Goal: Find specific page/section: Find specific page/section

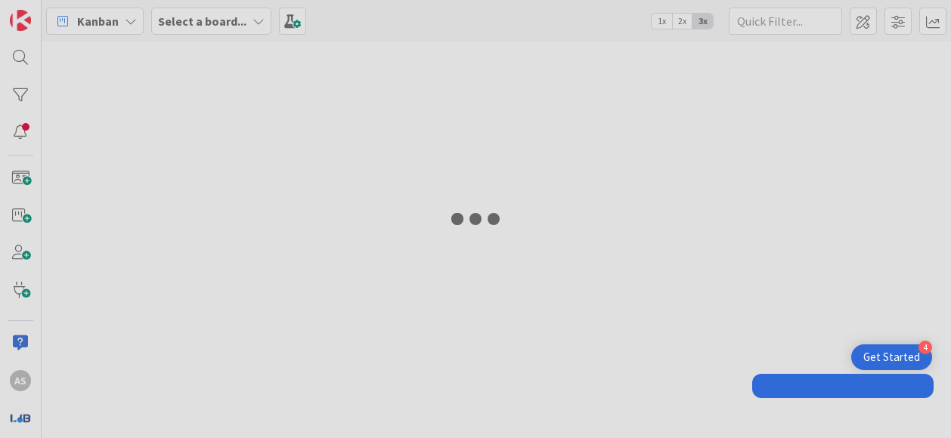
type input "TAM"
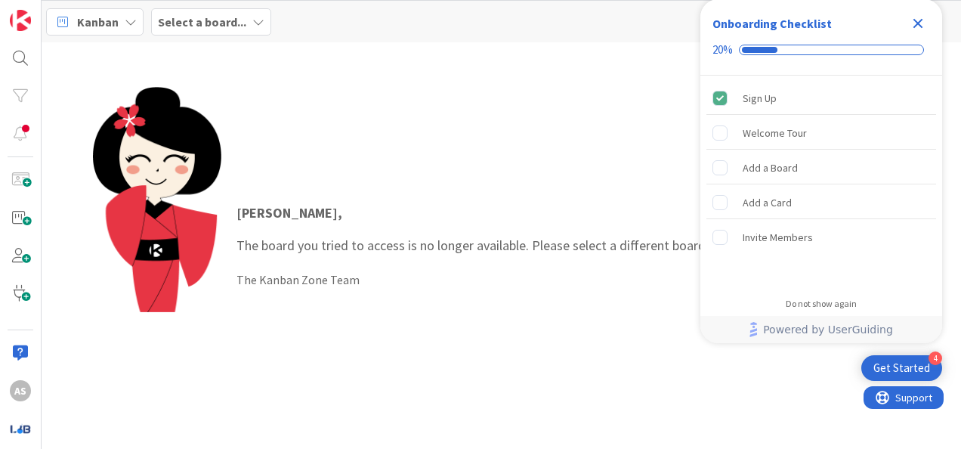
click at [917, 20] on icon "Close Checklist" at bounding box center [918, 23] width 18 height 18
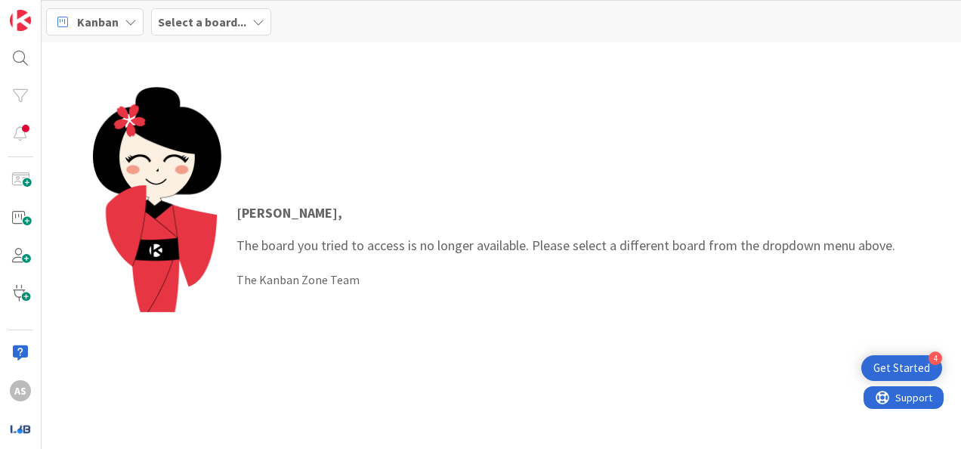
click at [254, 18] on icon at bounding box center [258, 22] width 12 height 12
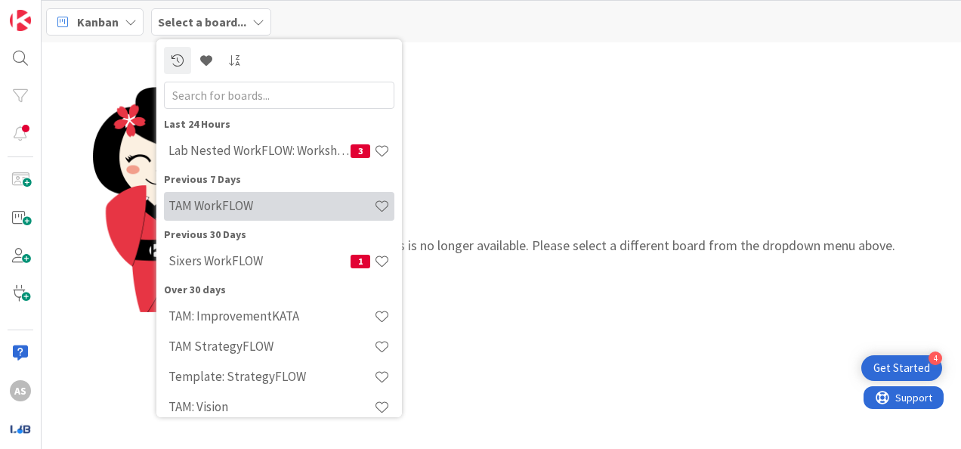
click at [265, 200] on h4 "TAM WorkFLOW" at bounding box center [272, 205] width 206 height 15
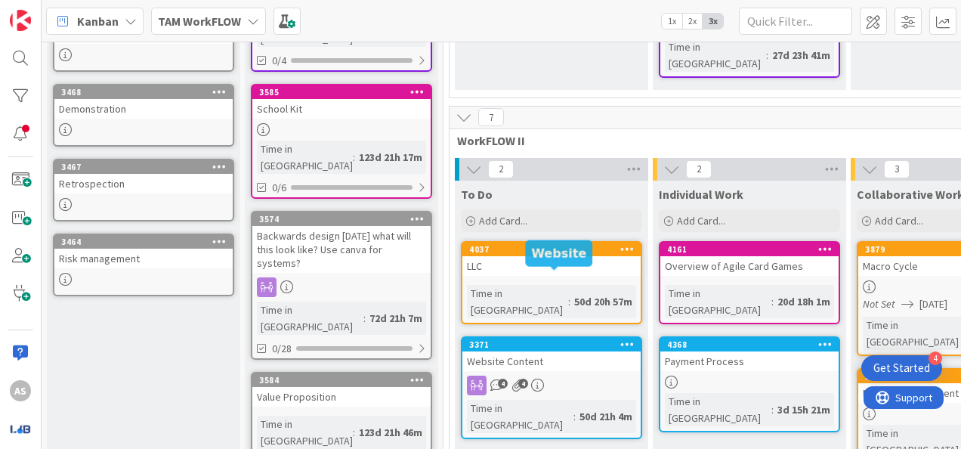
scroll to position [680, 0]
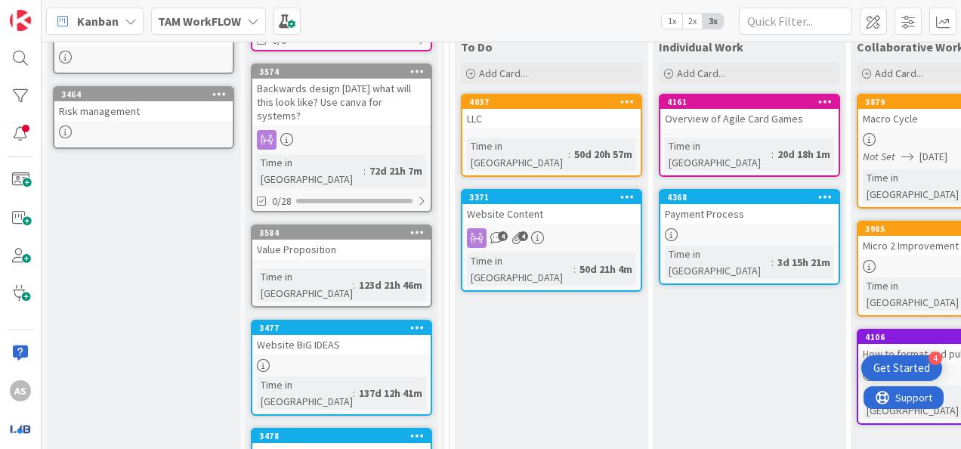
click at [574, 228] on div "4 4" at bounding box center [552, 238] width 178 height 20
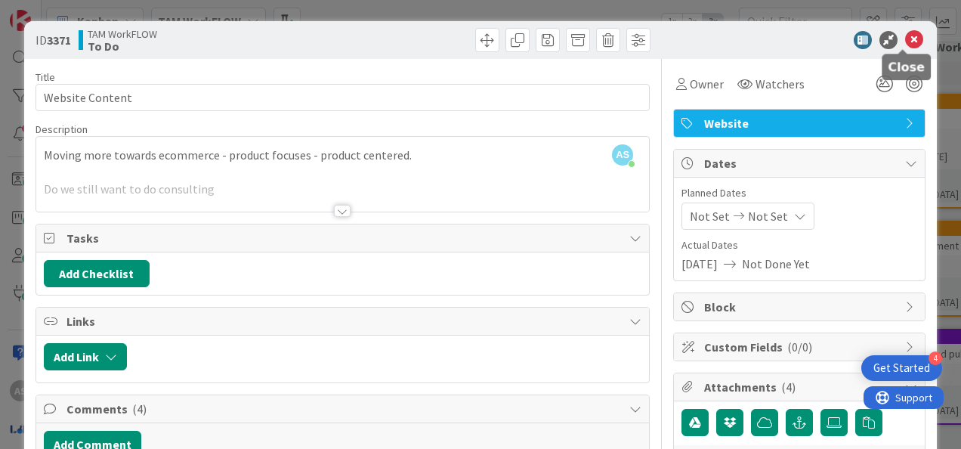
drag, startPoint x: 908, startPoint y: 39, endPoint x: 905, endPoint y: 51, distance: 11.7
click at [908, 39] on icon at bounding box center [914, 40] width 18 height 18
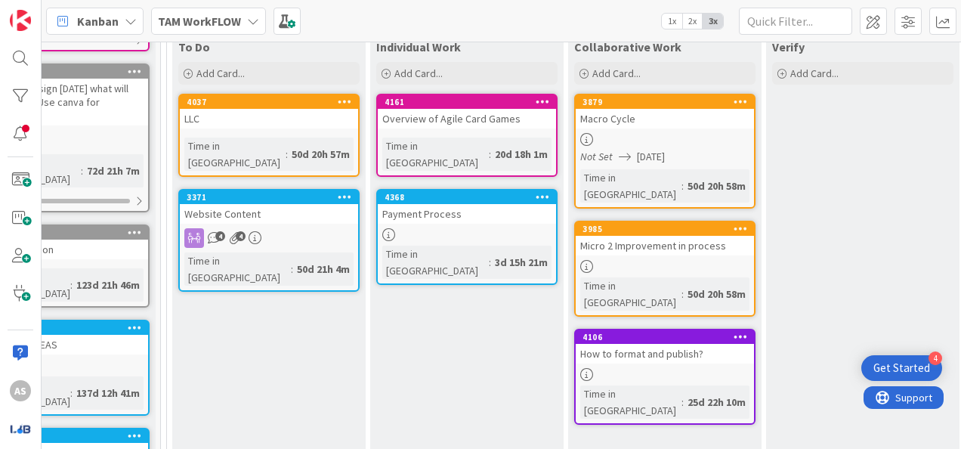
scroll to position [529, 283]
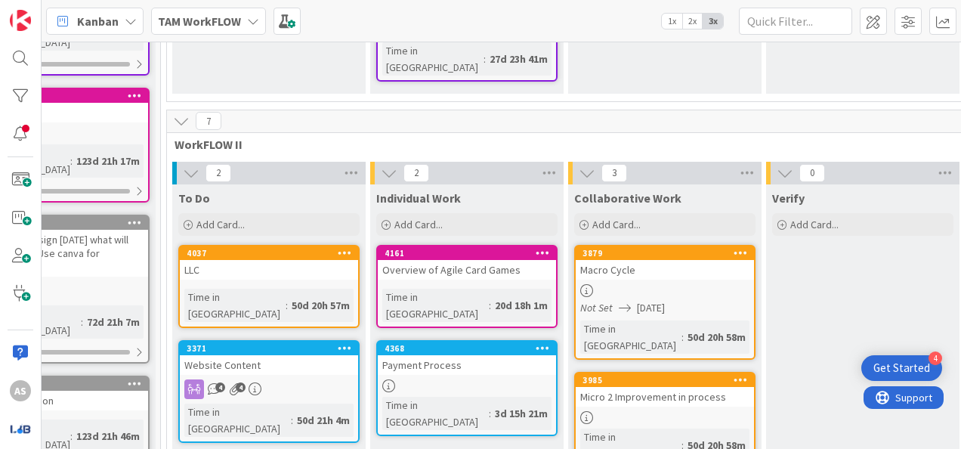
click at [470, 379] on div at bounding box center [467, 385] width 178 height 13
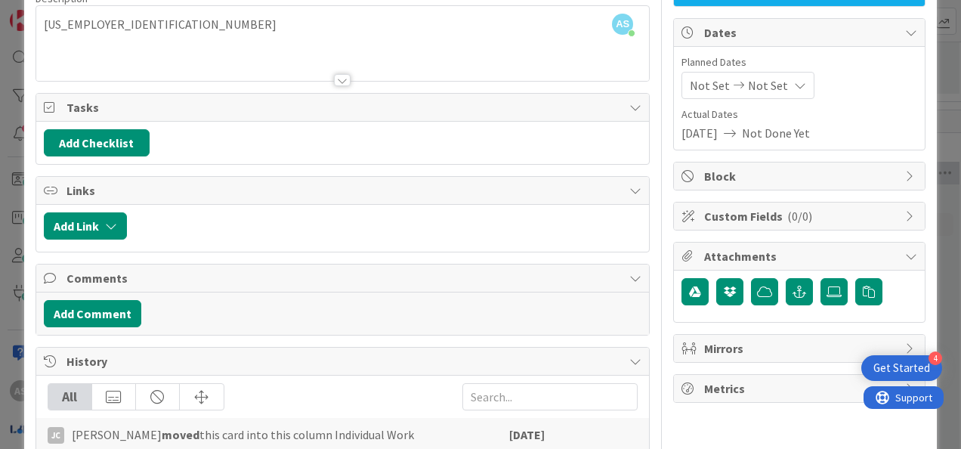
scroll to position [298, 0]
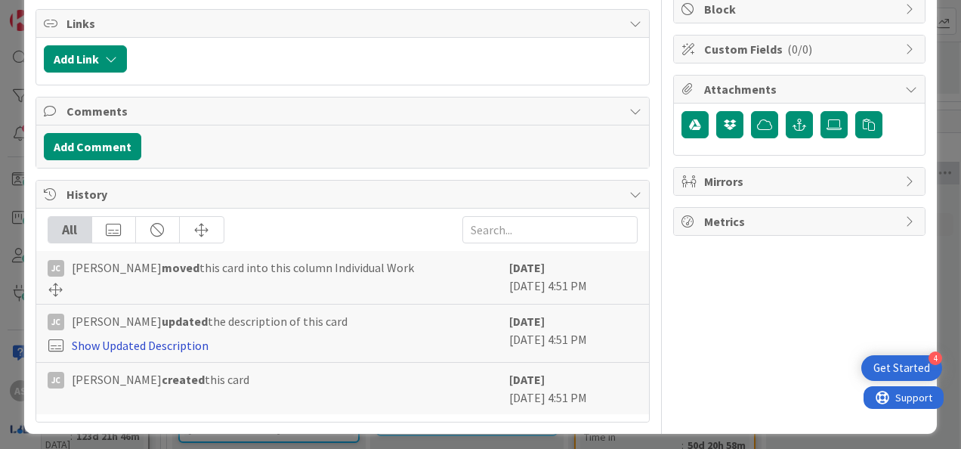
click at [162, 342] on link "Show Updated Description" at bounding box center [140, 345] width 137 height 15
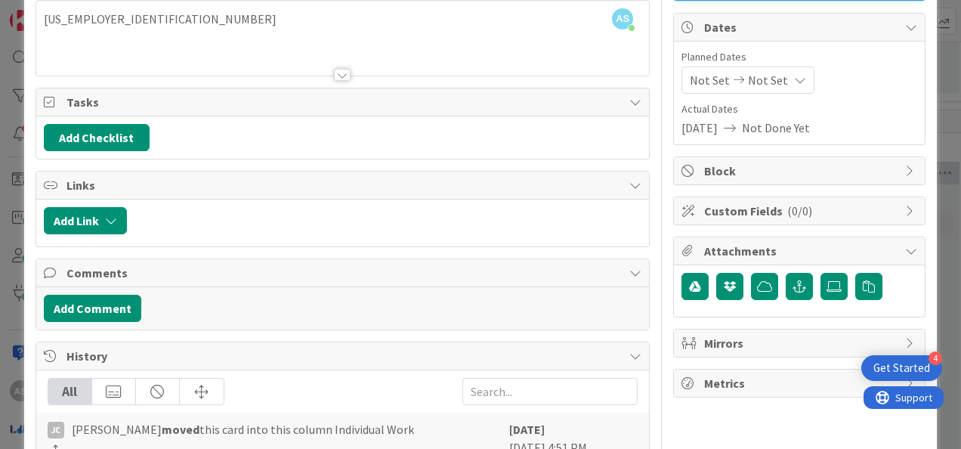
scroll to position [0, 0]
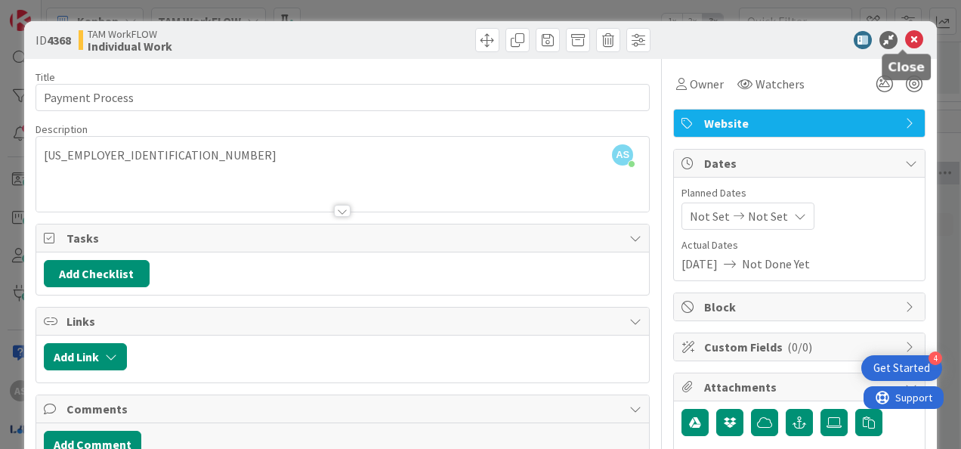
click at [905, 36] on icon at bounding box center [914, 40] width 18 height 18
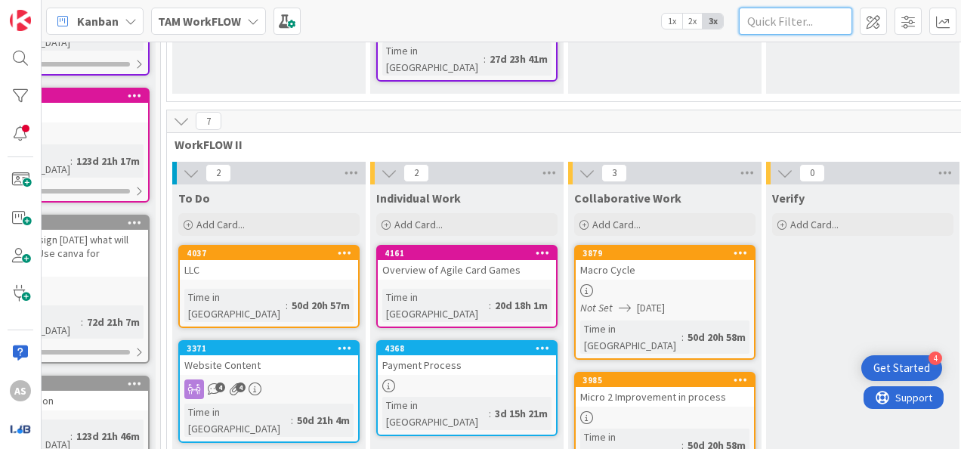
click at [760, 22] on input "text" at bounding box center [795, 21] width 113 height 27
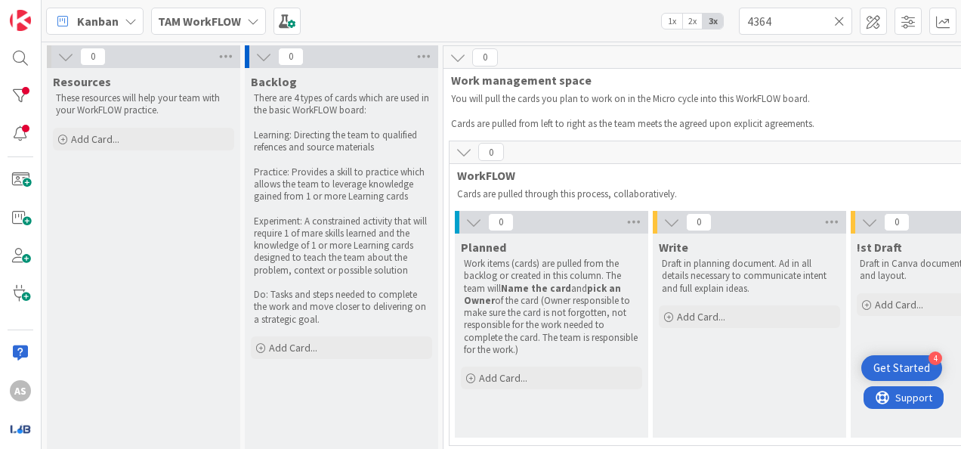
click at [233, 19] on b "TAM WorkFLOW" at bounding box center [199, 21] width 83 height 15
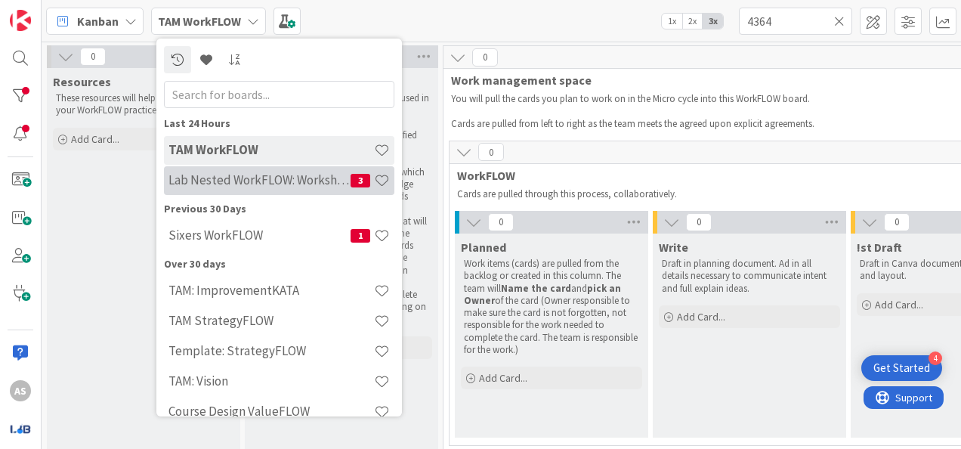
click at [268, 171] on div "Lab Nested WorkFLOW: Workshop 3" at bounding box center [279, 180] width 231 height 29
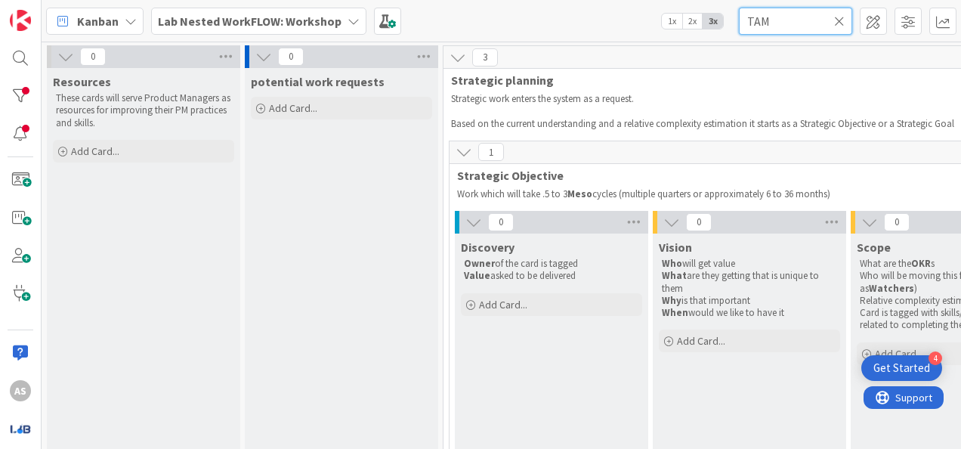
click at [776, 21] on input "TAM" at bounding box center [795, 21] width 113 height 27
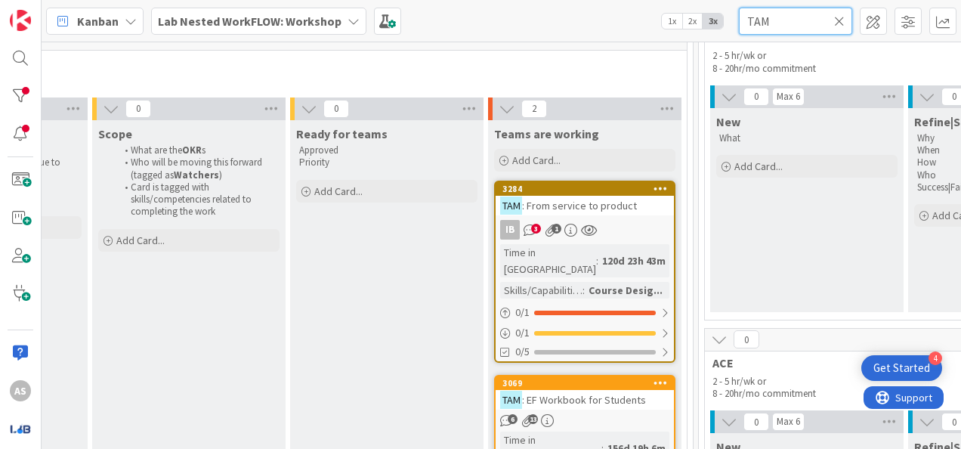
scroll to position [0, 1761]
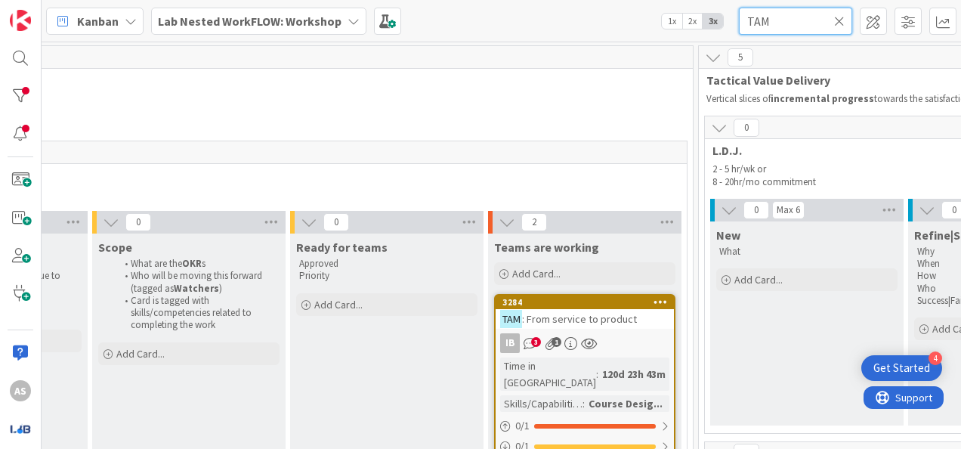
click at [798, 22] on input "TAM" at bounding box center [795, 21] width 113 height 27
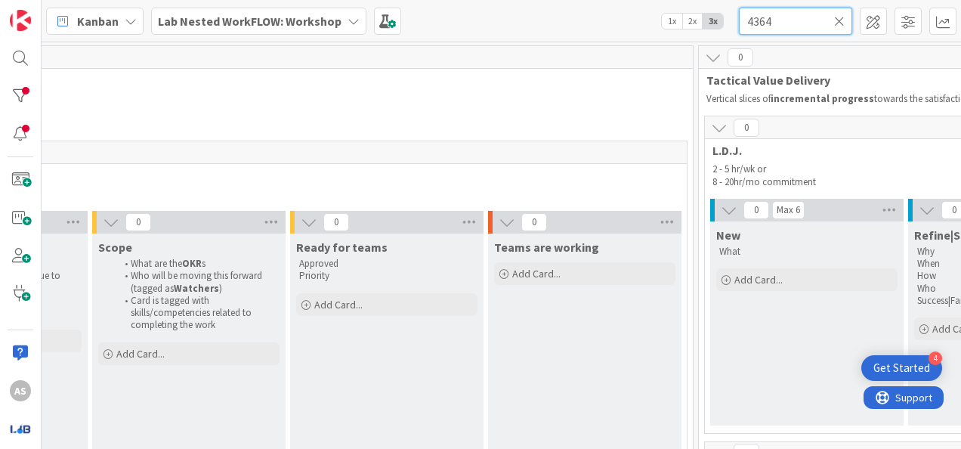
type input "4364"
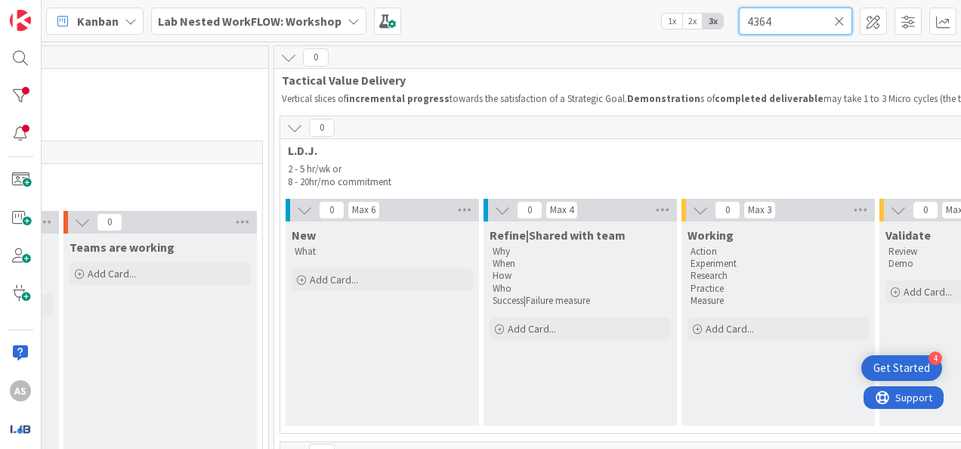
scroll to position [0, 2077]
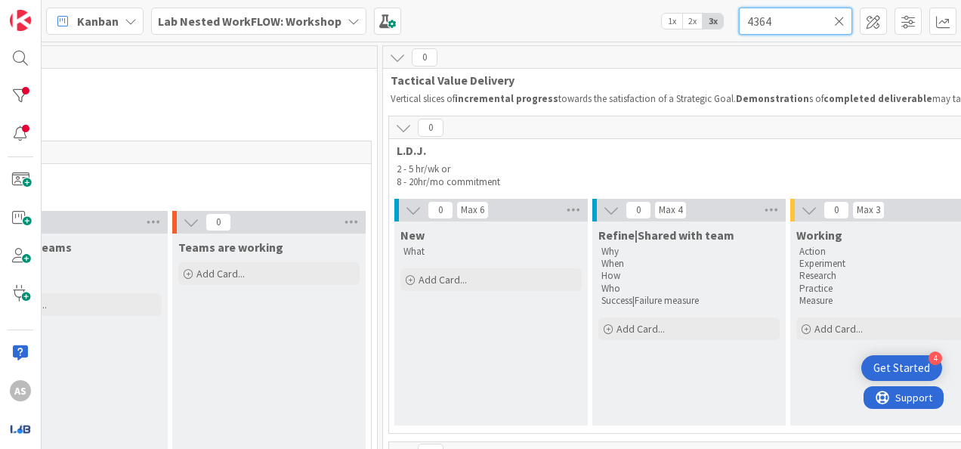
click at [790, 26] on input "4364" at bounding box center [795, 21] width 113 height 27
click at [792, 23] on input "4364" at bounding box center [795, 21] width 113 height 27
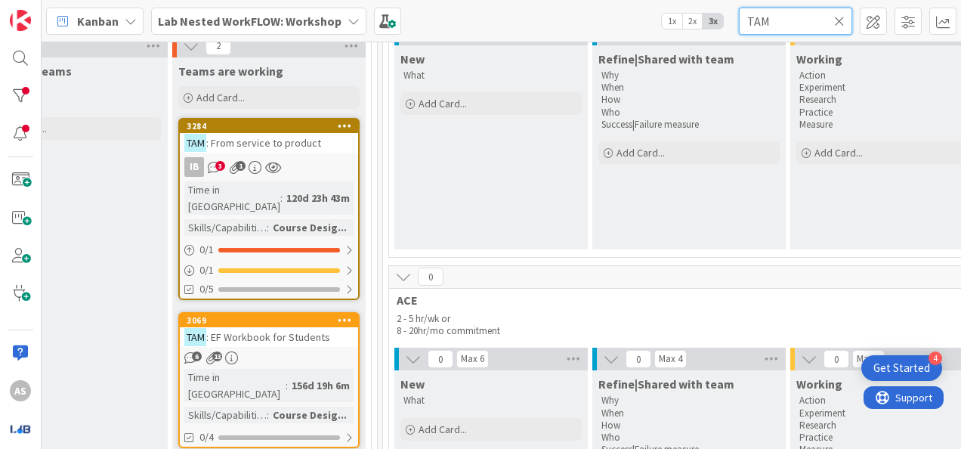
scroll to position [151, 2077]
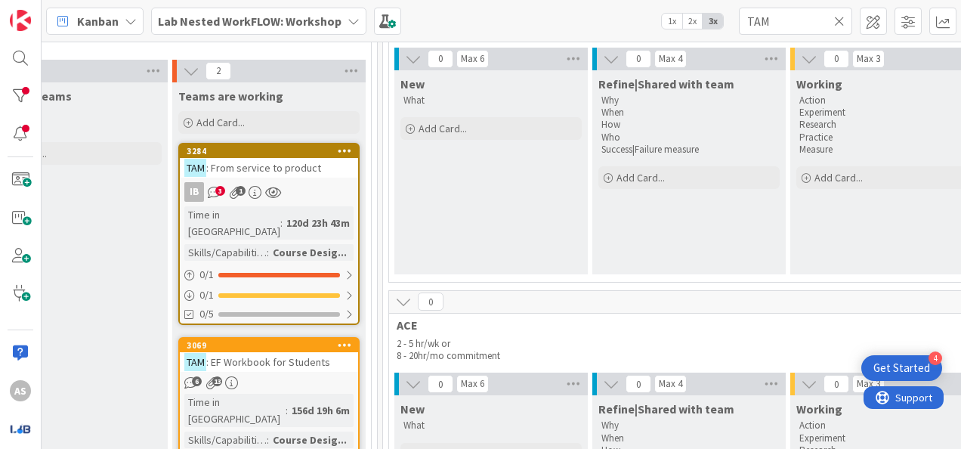
click at [317, 179] on link "3284 TAM : From service to product IB 3 1 Time in Column : 120d 23h 43m Skills/…" at bounding box center [268, 234] width 181 height 182
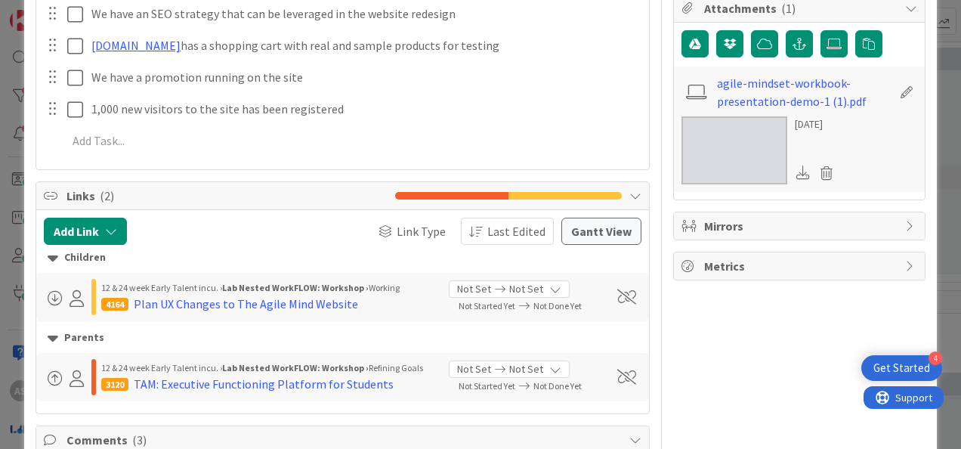
scroll to position [453, 0]
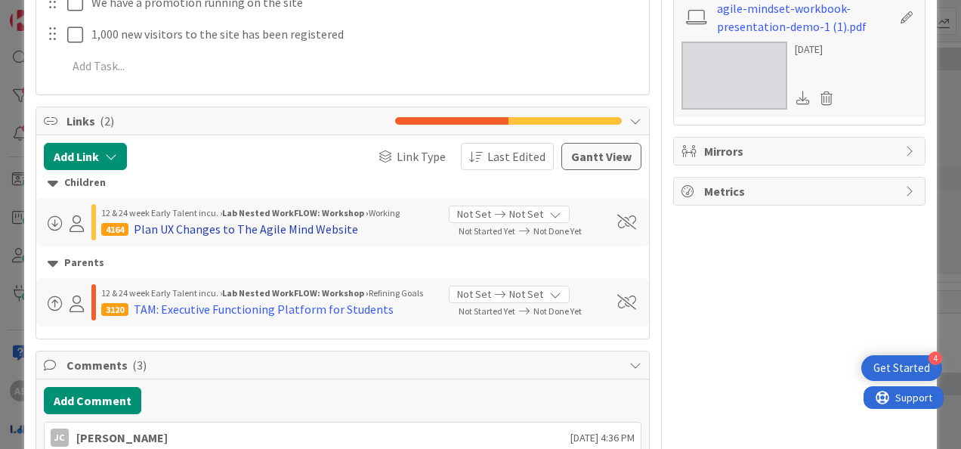
click at [304, 226] on div "Plan UX Changes to The Agile Mind Website" at bounding box center [246, 229] width 224 height 18
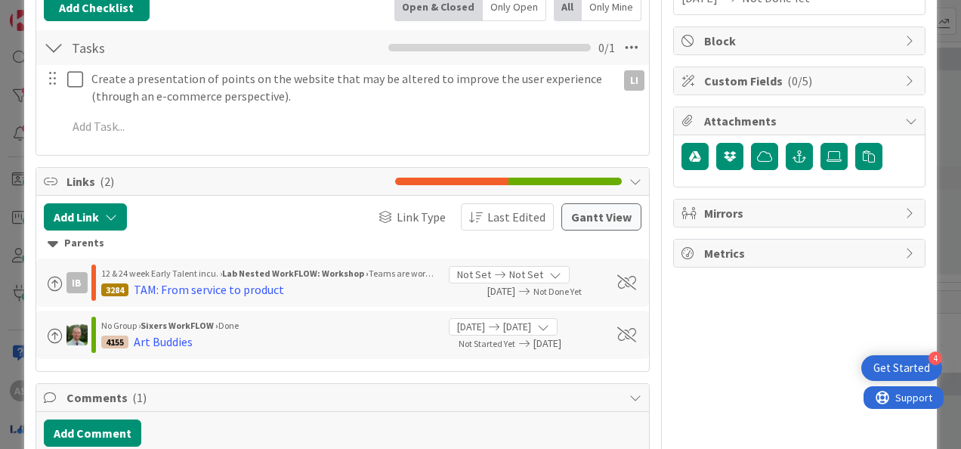
scroll to position [258, 0]
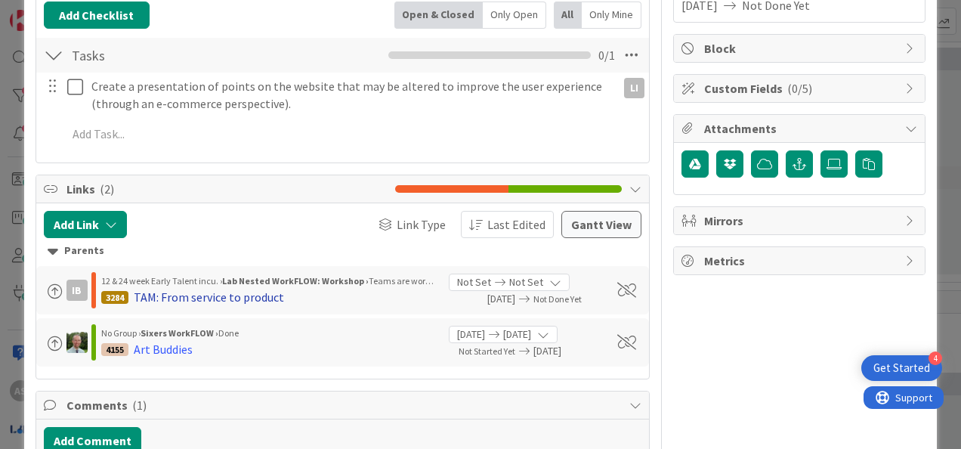
click at [179, 293] on div "TAM: From service to product" at bounding box center [209, 297] width 150 height 18
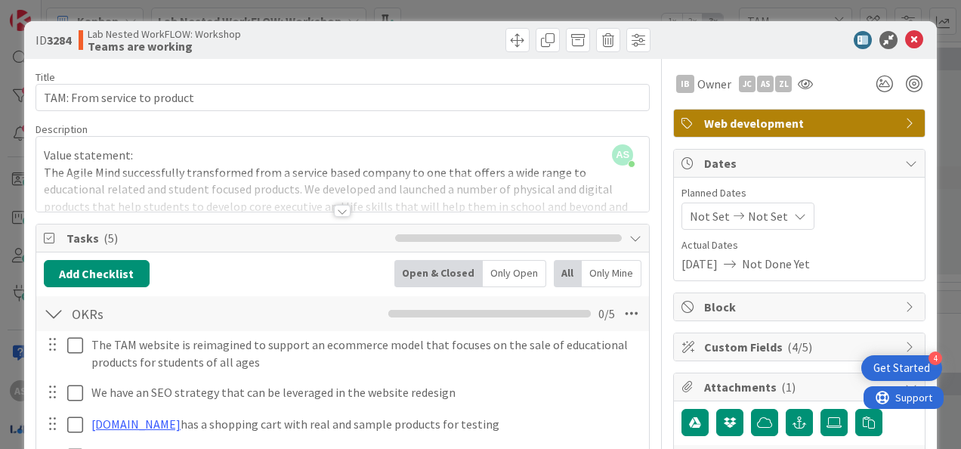
click at [335, 212] on div at bounding box center [342, 211] width 17 height 12
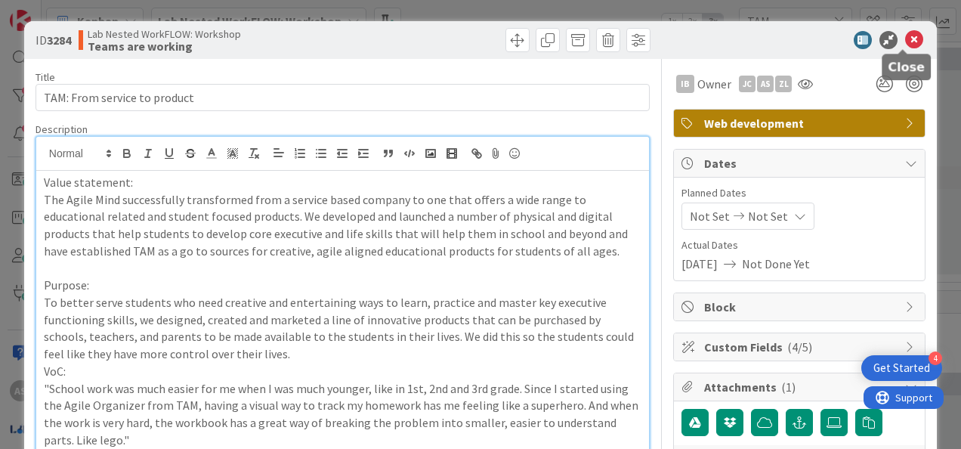
click at [905, 36] on icon at bounding box center [914, 40] width 18 height 18
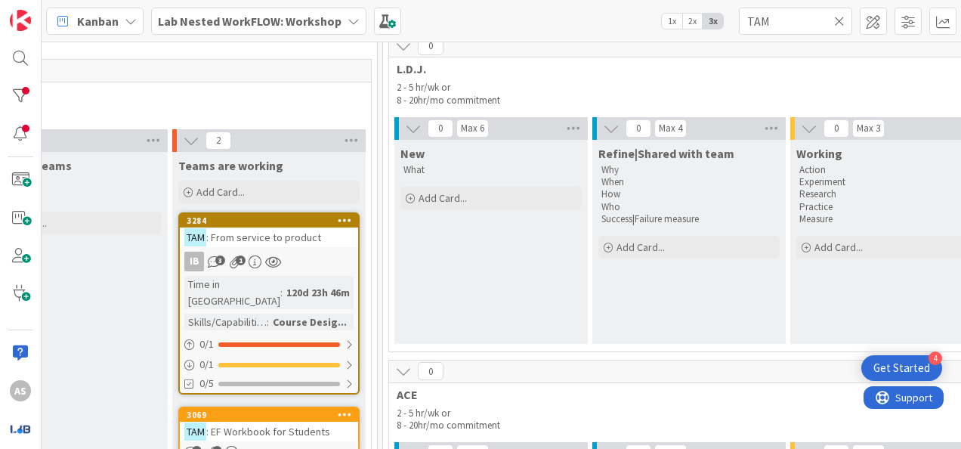
scroll to position [151, 2077]
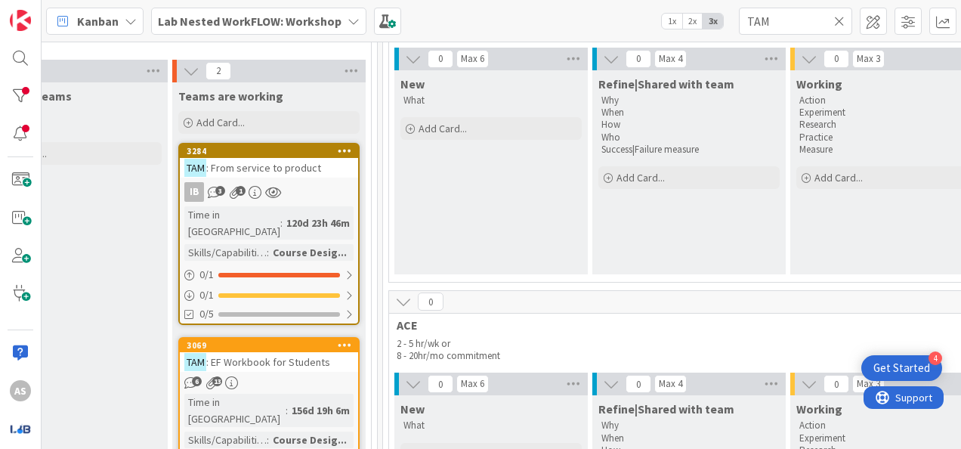
click at [311, 161] on span ": From service to product" at bounding box center [263, 168] width 115 height 14
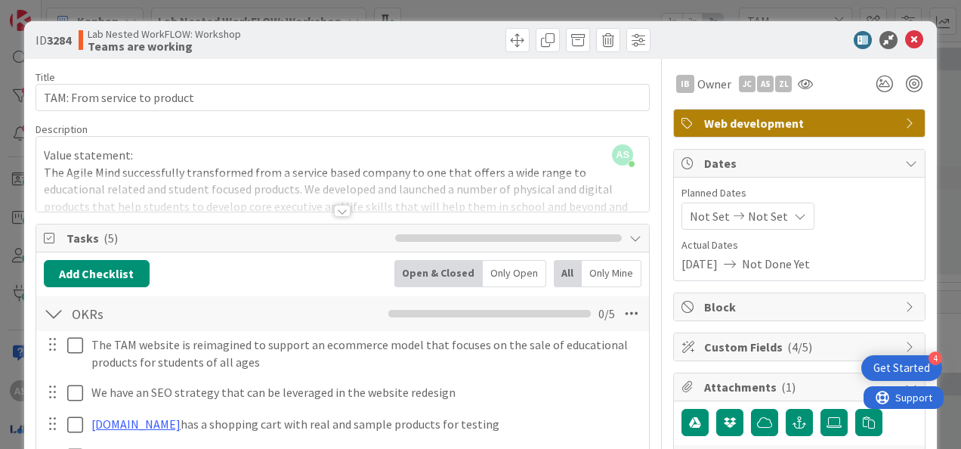
drag, startPoint x: 337, startPoint y: 212, endPoint x: 340, endPoint y: 220, distance: 8.8
click at [337, 212] on div at bounding box center [342, 211] width 17 height 12
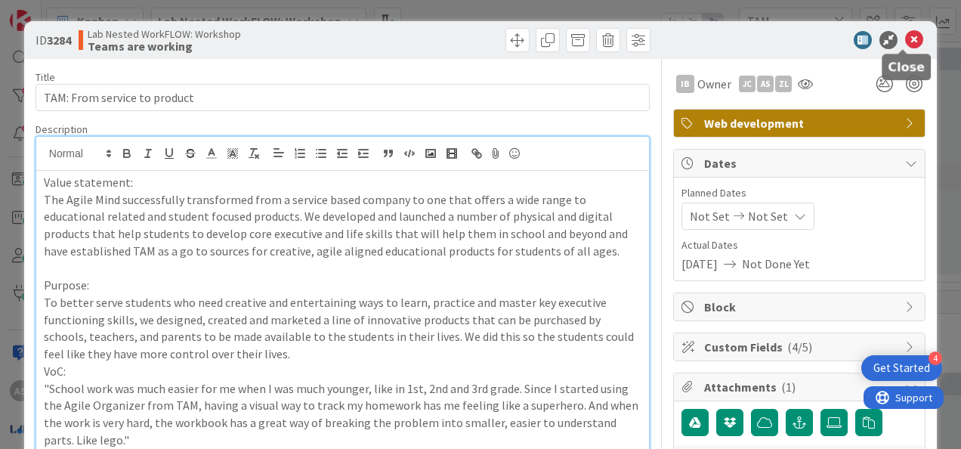
click at [905, 38] on icon at bounding box center [914, 40] width 18 height 18
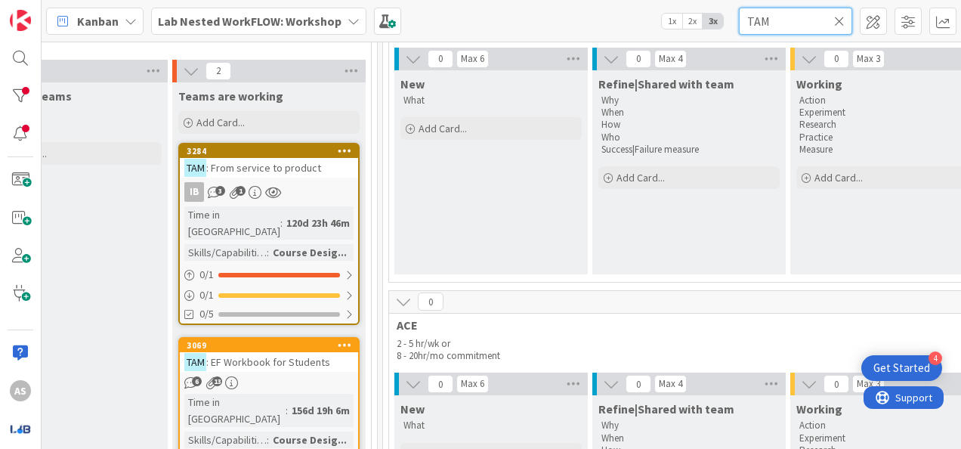
click at [801, 23] on input "TAM" at bounding box center [795, 21] width 113 height 27
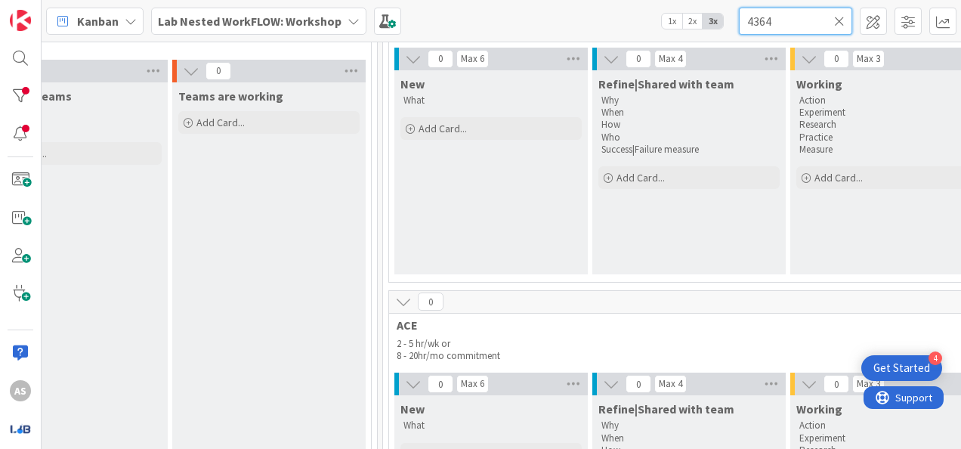
type input "4364"
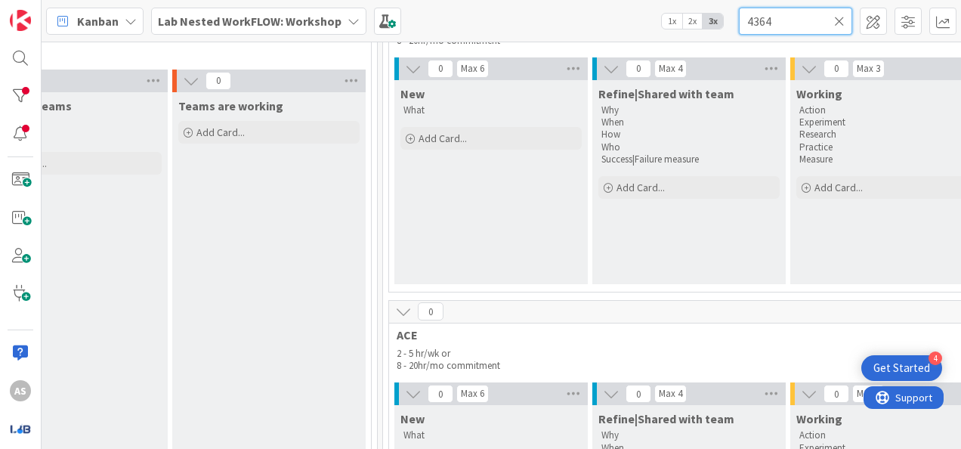
scroll to position [0, 2077]
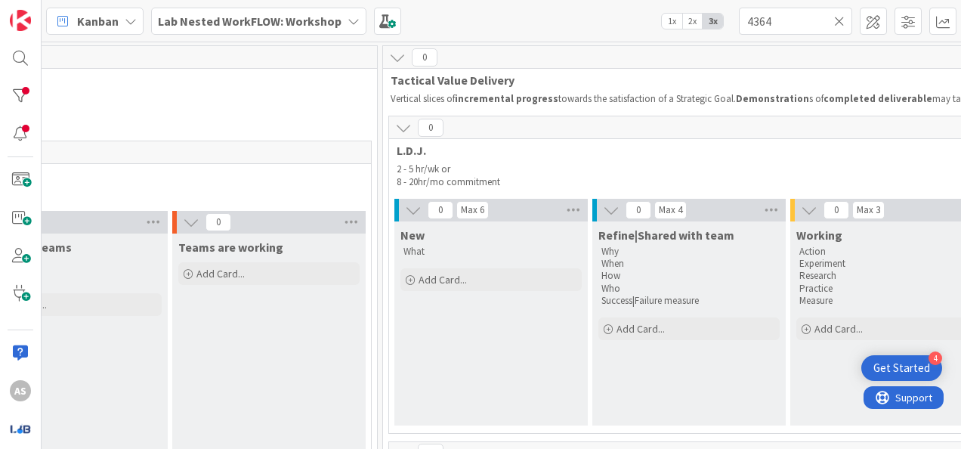
click at [287, 25] on b "Lab Nested WorkFLOW: Workshop" at bounding box center [250, 21] width 184 height 15
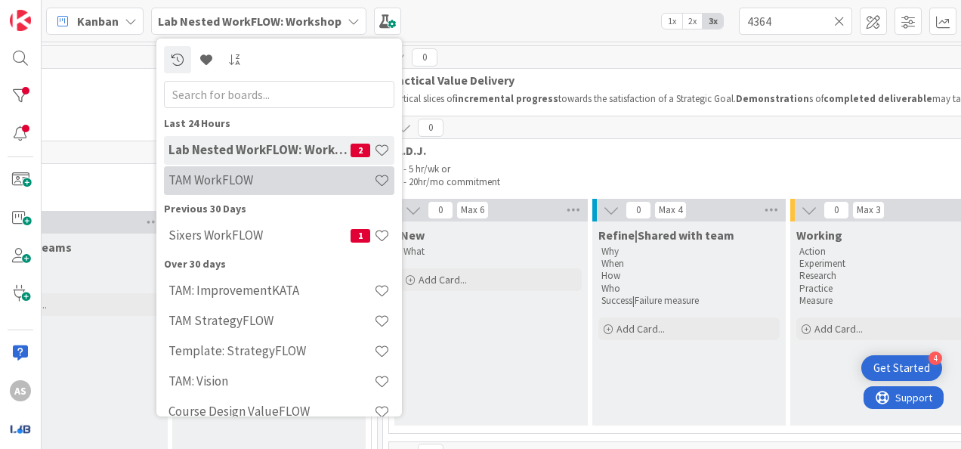
click at [284, 175] on h4 "TAM WorkFLOW" at bounding box center [272, 179] width 206 height 15
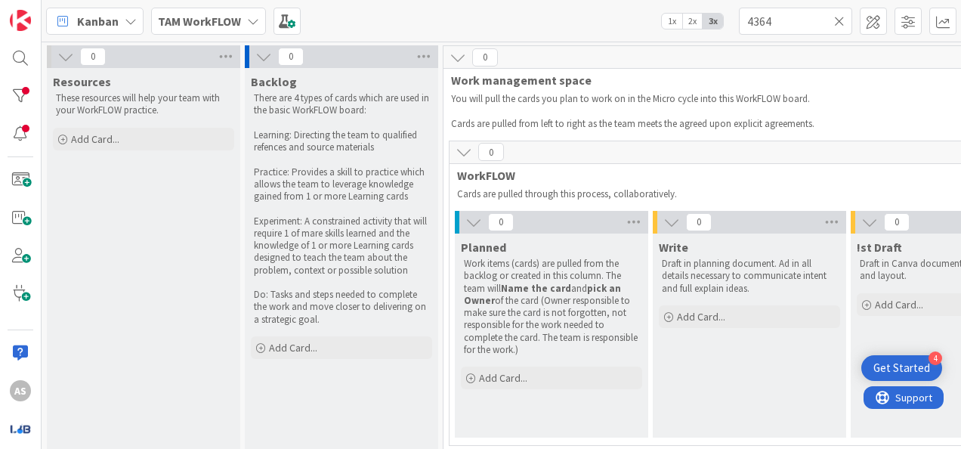
scroll to position [0, 346]
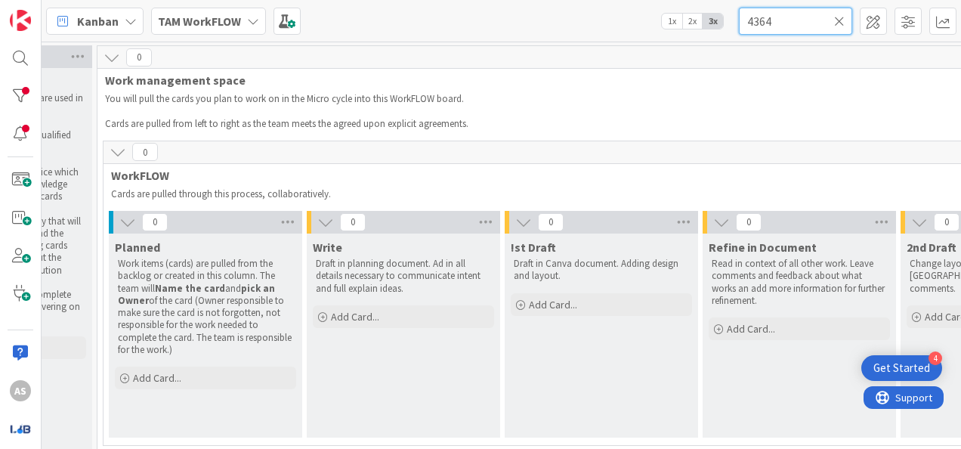
click at [791, 12] on input "4364" at bounding box center [795, 21] width 113 height 27
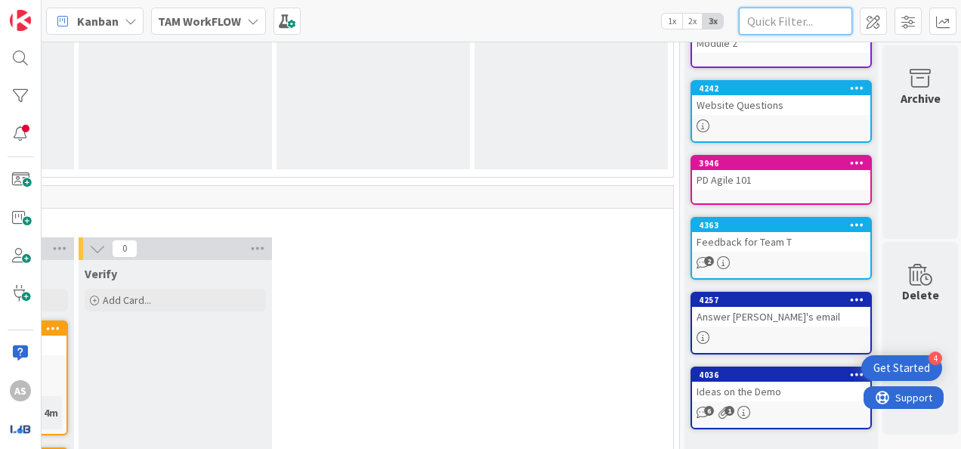
scroll to position [453, 982]
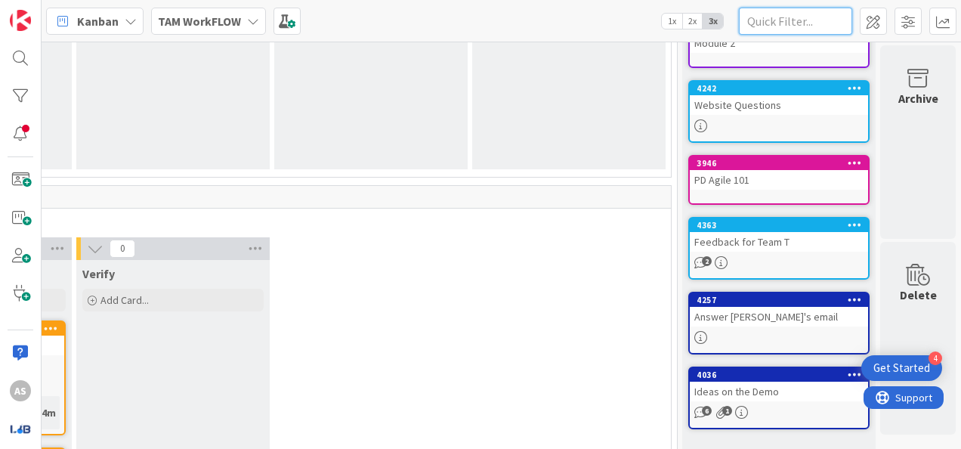
drag, startPoint x: 582, startPoint y: 442, endPoint x: 13, endPoint y: 2, distance: 719.3
click at [821, 240] on div "Feedback for Team T" at bounding box center [779, 242] width 178 height 20
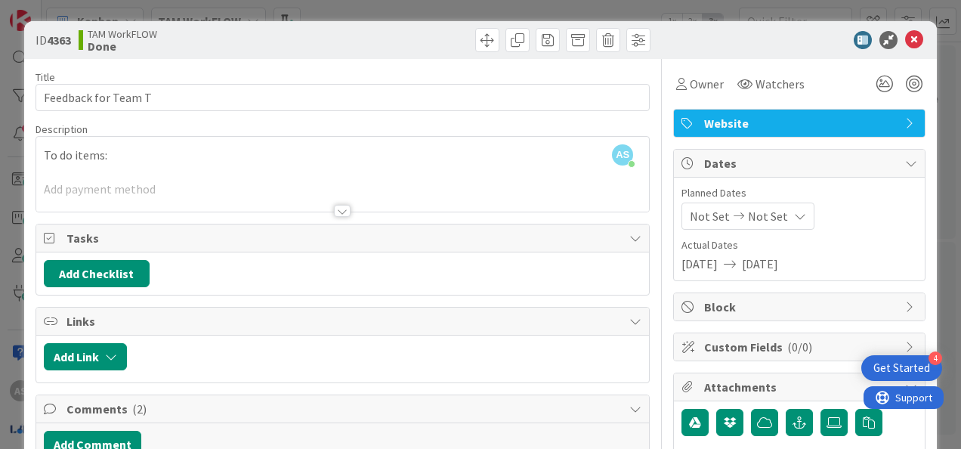
click at [345, 204] on div at bounding box center [342, 192] width 613 height 39
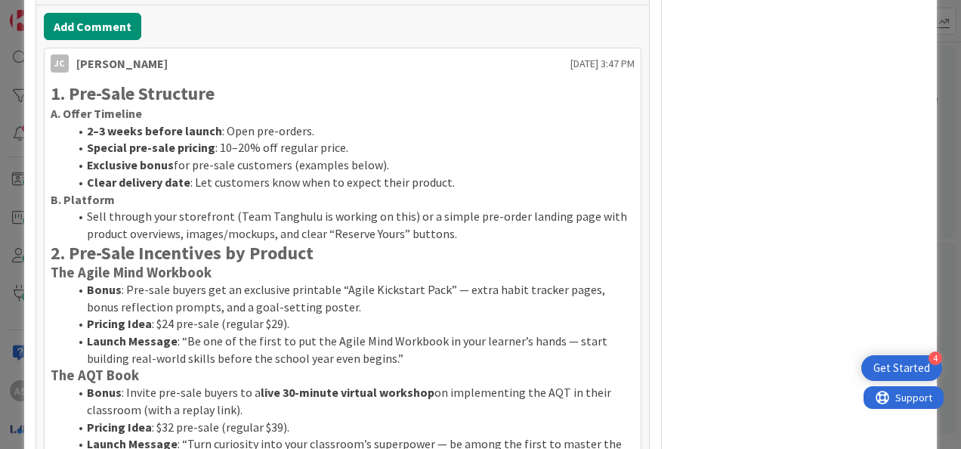
scroll to position [680, 0]
